Goal: Navigation & Orientation: Find specific page/section

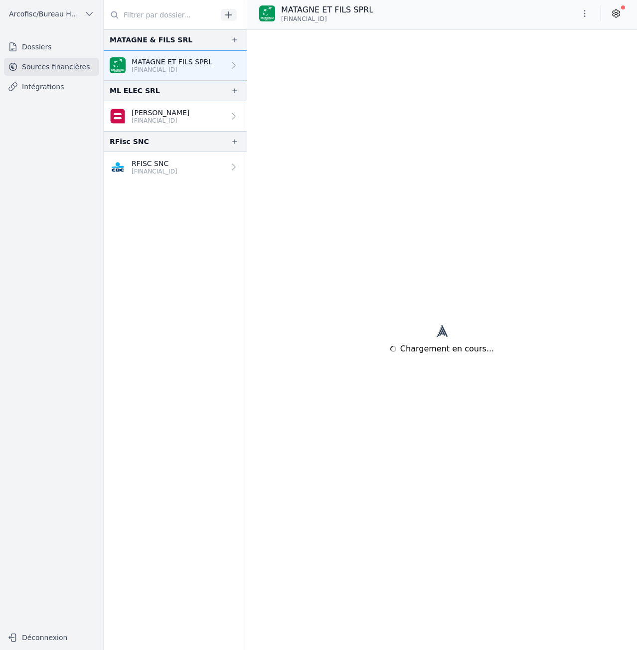
click at [63, 51] on link "Dossiers" at bounding box center [51, 47] width 95 height 18
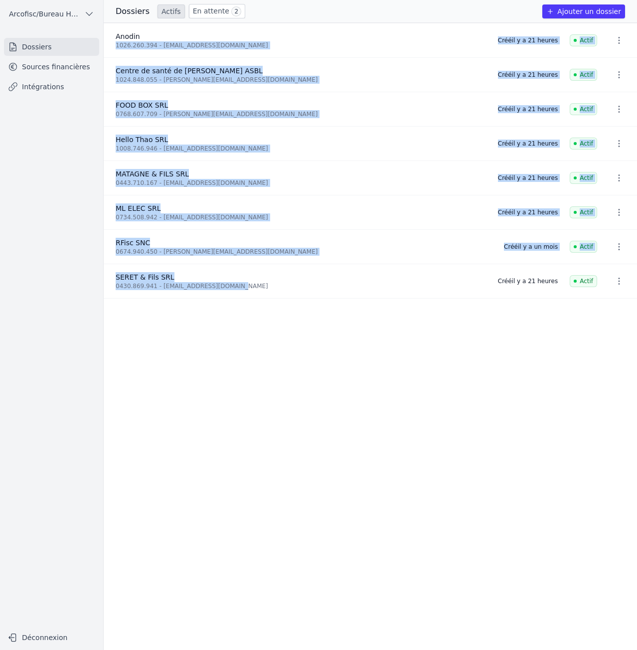
drag, startPoint x: 228, startPoint y: 290, endPoint x: 167, endPoint y: 26, distance: 270.6
click at [167, 26] on ul "Anodin 1026.260.394 - anodindurbuy@gmail.com Créé il y a 21 heures Actif Centre…" at bounding box center [370, 336] width 533 height 627
click at [165, 30] on li "Anodin 1026.260.394 - anodindurbuy@gmail.com Créé il y a 21 heures Actif" at bounding box center [370, 40] width 533 height 34
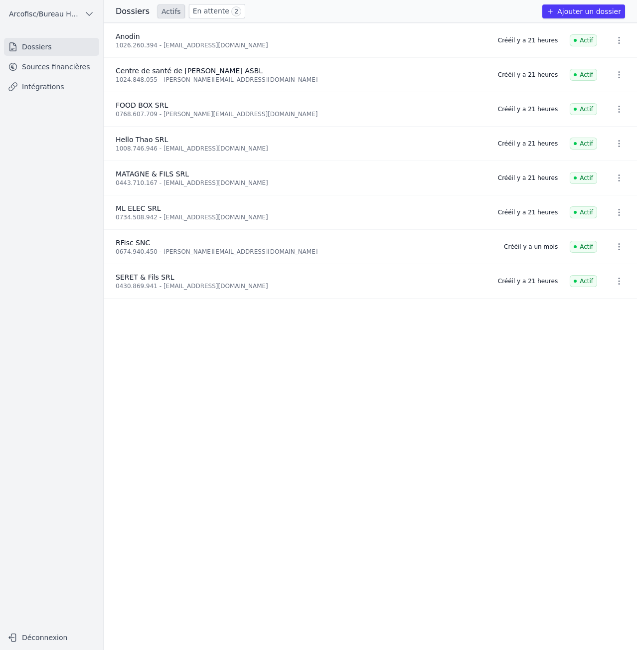
click at [204, 12] on link "En attente 2" at bounding box center [217, 11] width 56 height 14
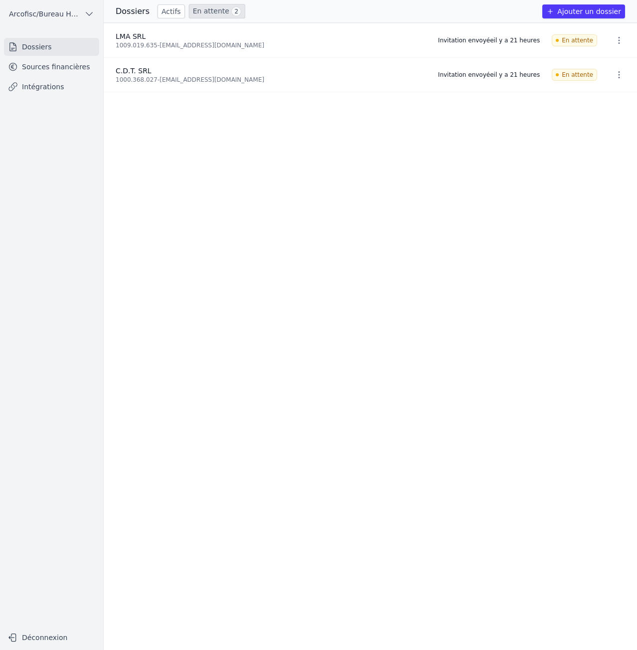
click at [151, 9] on div "Dossiers Actifs En attente 2" at bounding box center [181, 11] width 130 height 14
click at [159, 10] on link "Actifs" at bounding box center [170, 11] width 27 height 14
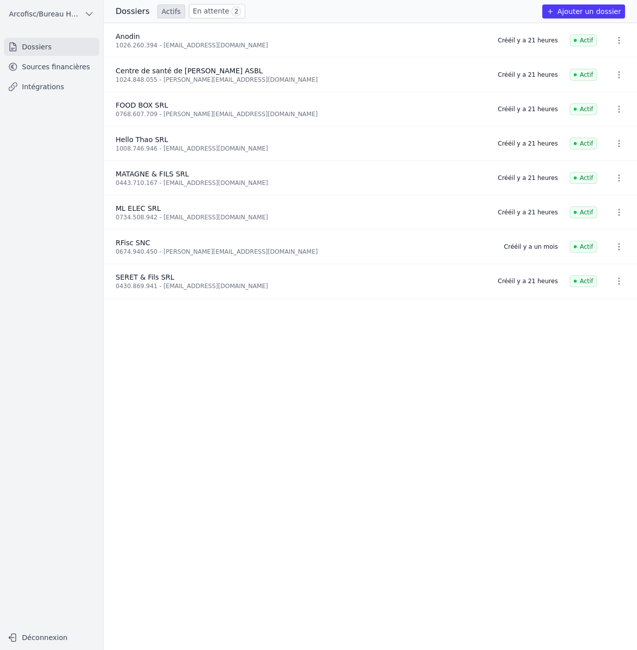
click at [191, 11] on link "En attente 2" at bounding box center [217, 11] width 56 height 14
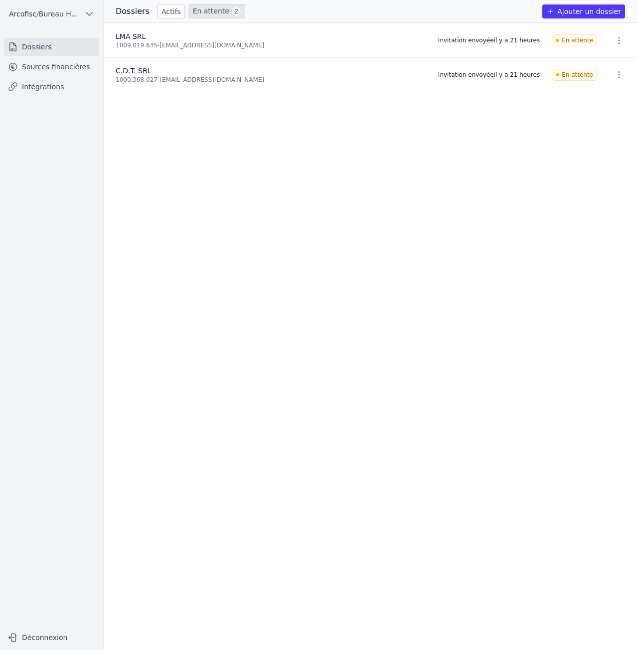
click at [165, 8] on link "Actifs" at bounding box center [170, 11] width 27 height 14
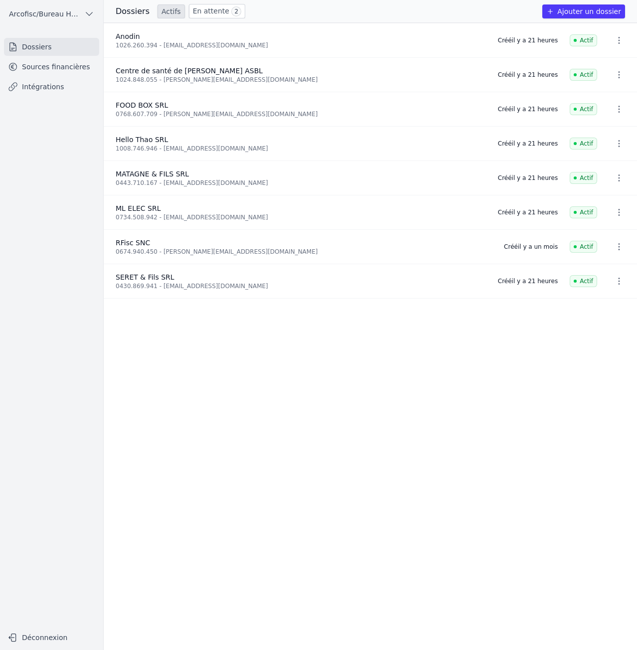
click at [83, 73] on link "Sources financières" at bounding box center [51, 67] width 95 height 18
